Goal: Task Accomplishment & Management: Use online tool/utility

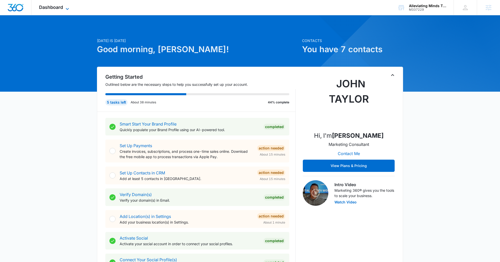
click at [43, 5] on span "Dashboard" at bounding box center [51, 7] width 24 height 5
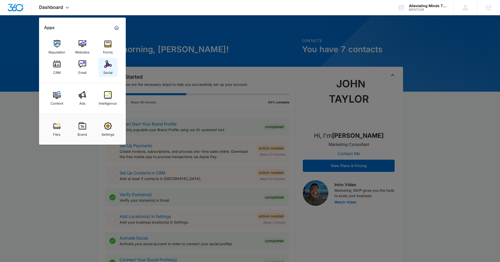
click at [109, 64] on img at bounding box center [108, 64] width 8 height 8
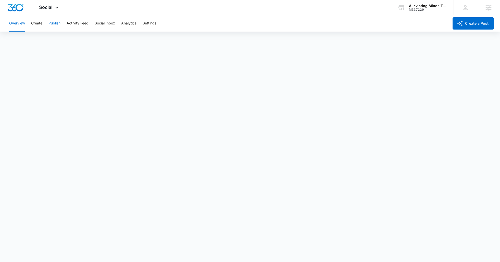
click at [53, 25] on button "Publish" at bounding box center [54, 23] width 12 height 16
click at [153, 26] on button "Settings" at bounding box center [150, 23] width 14 height 16
click at [55, 26] on button "Publish" at bounding box center [54, 23] width 12 height 16
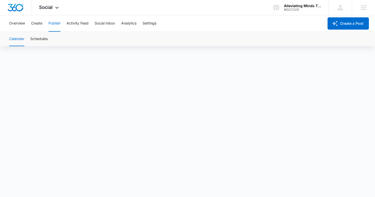
click at [57, 24] on button "Publish" at bounding box center [54, 23] width 12 height 16
click at [42, 39] on button "Schedules" at bounding box center [38, 39] width 17 height 14
click at [15, 40] on button "Calendar" at bounding box center [16, 39] width 15 height 14
click at [22, 40] on button "Calendar" at bounding box center [16, 39] width 15 height 14
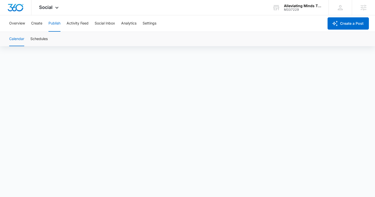
scroll to position [0, 0]
